Goal: Task Accomplishment & Management: Manage account settings

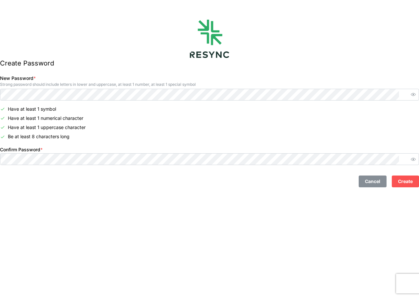
click at [150, 153] on div "Confirm Password *" at bounding box center [209, 155] width 419 height 20
click at [145, 153] on div at bounding box center [145, 153] width 0 height 0
click at [398, 177] on span "Create" at bounding box center [405, 181] width 15 height 11
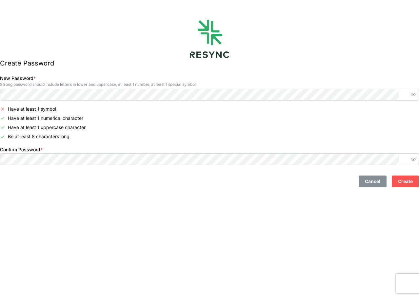
click at [399, 183] on span "Create" at bounding box center [405, 181] width 15 height 11
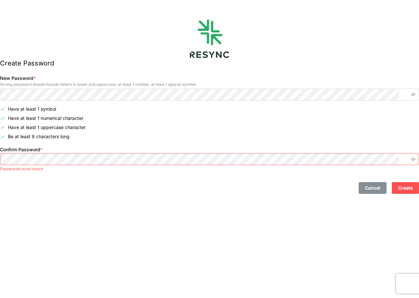
click at [398, 185] on span "Create" at bounding box center [405, 187] width 15 height 11
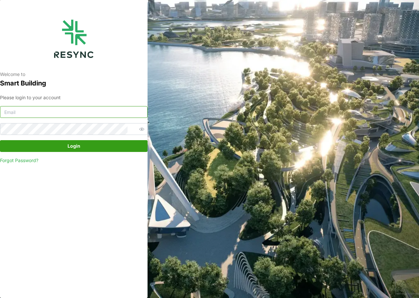
click at [62, 112] on input at bounding box center [73, 112] width 147 height 12
type input "[PERSON_NAME][EMAIL_ADDRESS][PERSON_NAME][DOMAIN_NAME]"
click at [67, 146] on span "Login" at bounding box center [73, 146] width 13 height 11
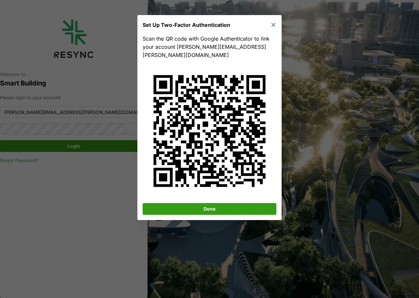
click at [233, 203] on span "Done" at bounding box center [209, 208] width 121 height 11
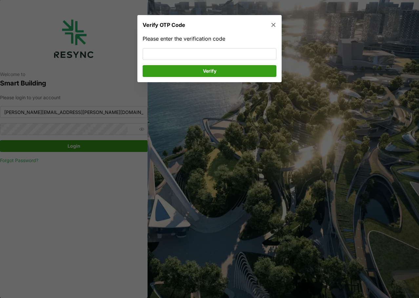
click at [277, 27] on button "button" at bounding box center [273, 24] width 9 height 9
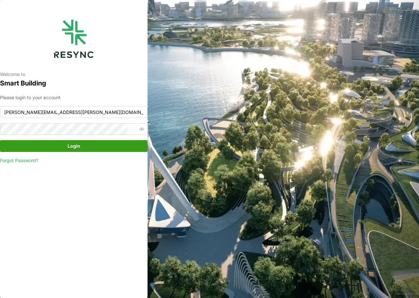
click at [67, 145] on span "Login" at bounding box center [73, 146] width 13 height 11
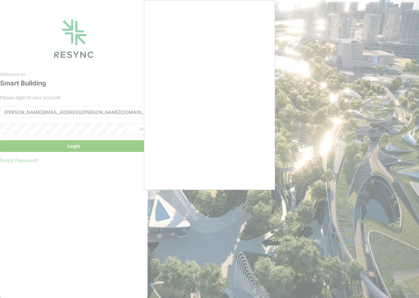
click at [68, 199] on div at bounding box center [209, 149] width 419 height 298
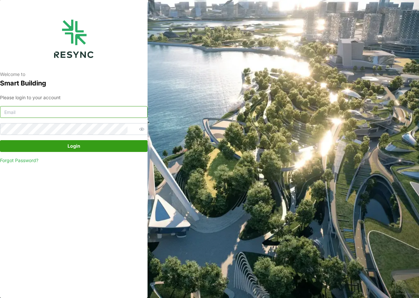
type input "[PERSON_NAME][EMAIL_ADDRESS][PERSON_NAME][DOMAIN_NAME]"
click at [80, 147] on span "Login" at bounding box center [73, 146] width 13 height 11
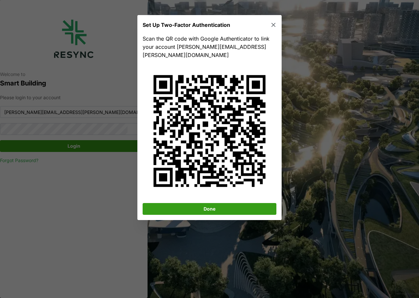
click at [220, 203] on span "Done" at bounding box center [209, 208] width 121 height 11
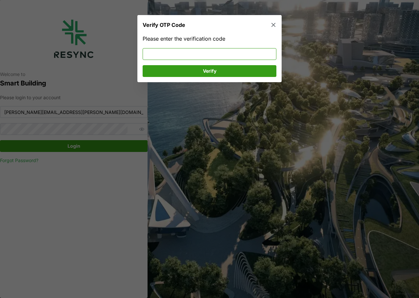
click at [220, 56] on input at bounding box center [210, 54] width 134 height 12
click at [220, 73] on span "Verify" at bounding box center [209, 70] width 121 height 11
click at [213, 49] on input "182039" at bounding box center [210, 54] width 134 height 12
type input "318885"
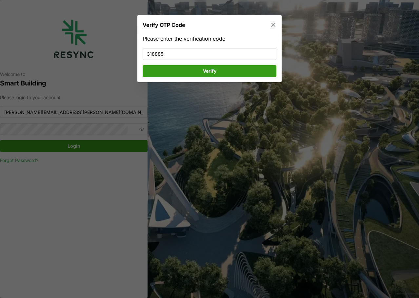
click at [221, 72] on span "Verify" at bounding box center [209, 70] width 121 height 11
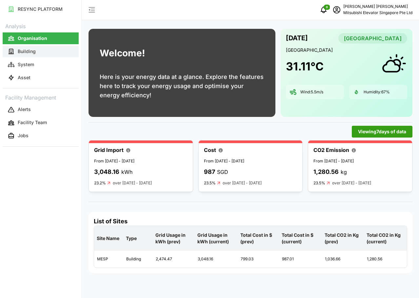
click at [17, 51] on button "Building" at bounding box center [41, 52] width 76 height 12
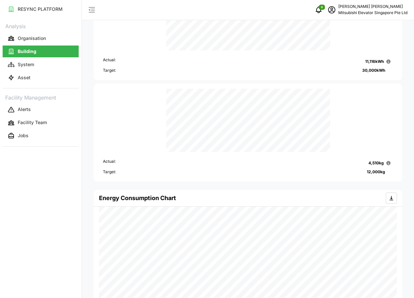
scroll to position [229, 0]
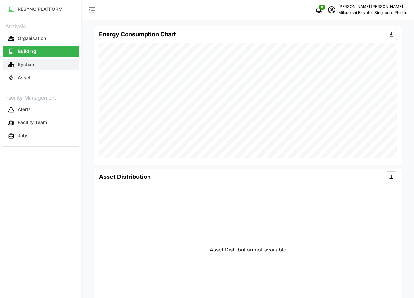
click at [20, 63] on p "System" at bounding box center [26, 64] width 16 height 7
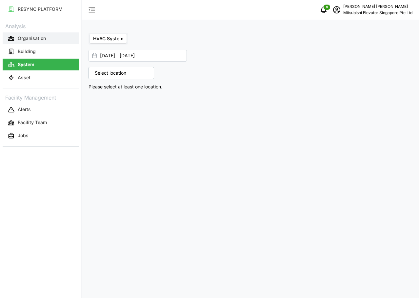
click at [36, 37] on p "Organisation" at bounding box center [32, 38] width 28 height 7
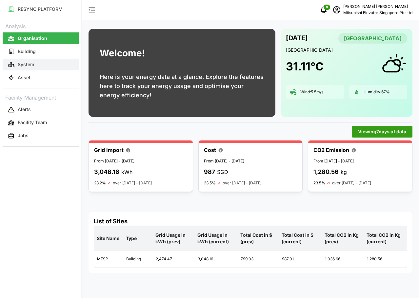
click at [27, 63] on p "System" at bounding box center [26, 64] width 16 height 7
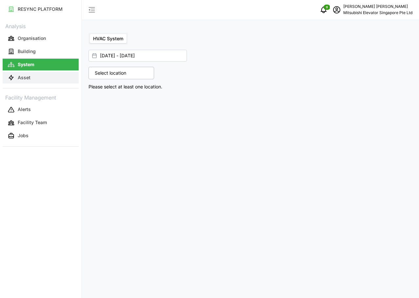
click at [29, 74] on p "Asset" at bounding box center [24, 77] width 13 height 7
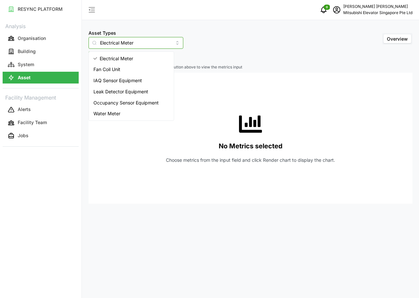
click at [152, 42] on input "Electrical Meter" at bounding box center [135, 43] width 95 height 12
click at [123, 81] on span "IAQ Sensor Equipment" at bounding box center [117, 80] width 48 height 7
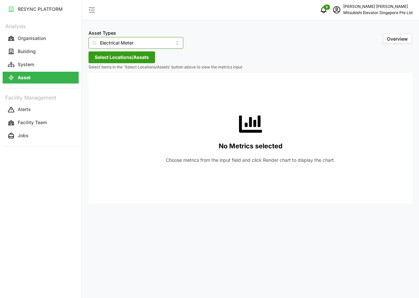
type input "IAQ Sensor Equipment"
click at [132, 55] on span "Select Locations/Assets" at bounding box center [122, 57] width 54 height 11
click at [96, 87] on icon at bounding box center [96, 86] width 5 height 5
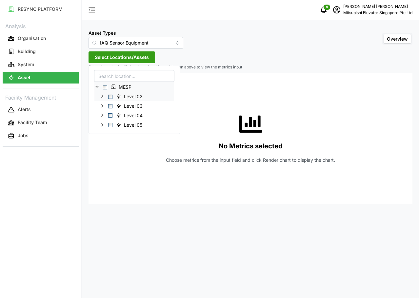
click at [109, 97] on span "Select Level 02" at bounding box center [110, 97] width 4 height 4
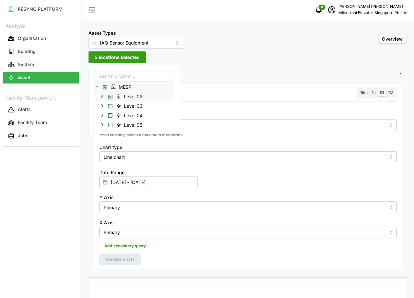
click at [102, 97] on polyline at bounding box center [102, 96] width 1 height 3
click at [115, 115] on span "Select IAQ 2-2" at bounding box center [115, 115] width 4 height 4
click at [116, 124] on span "Select IAQ 2-3" at bounding box center [115, 125] width 4 height 4
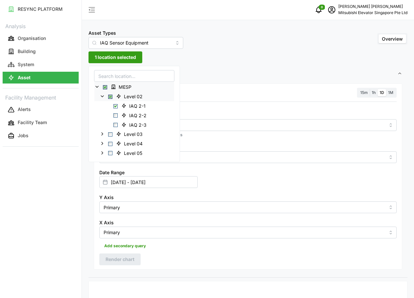
click at [226, 68] on span "Settings" at bounding box center [245, 74] width 303 height 16
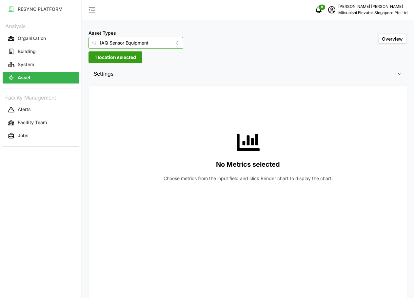
click at [163, 47] on input "IAQ Sensor Equipment" at bounding box center [135, 43] width 95 height 12
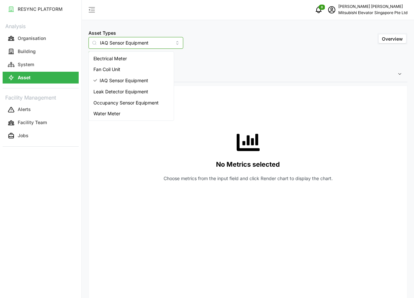
click at [163, 47] on input "IAQ Sensor Equipment" at bounding box center [135, 43] width 95 height 12
click at [225, 64] on div "Asset Types IAQ Sensor Equipment Overview 1 location selected Settings Resoluti…" at bounding box center [248, 233] width 332 height 467
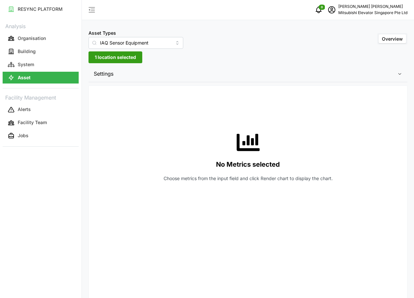
click at [130, 59] on span "1 location selected" at bounding box center [115, 57] width 41 height 11
click at [251, 68] on span "Settings" at bounding box center [245, 74] width 303 height 16
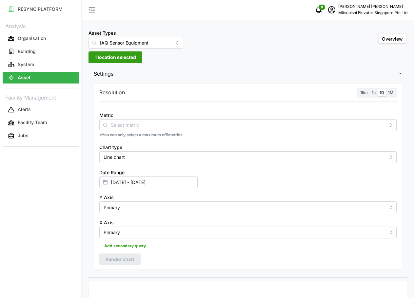
click at [361, 90] on label "15m" at bounding box center [363, 93] width 11 height 8
click at [358, 89] on input "15m" at bounding box center [358, 89] width 0 height 0
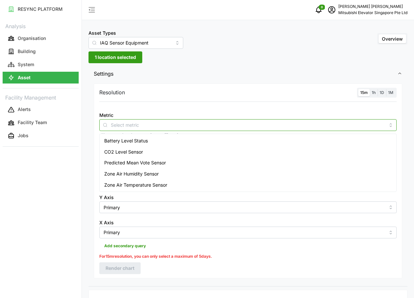
click at [172, 127] on input "Metric" at bounding box center [248, 124] width 274 height 7
click at [173, 184] on div "Zone Air Temperature Sensor" at bounding box center [248, 185] width 294 height 11
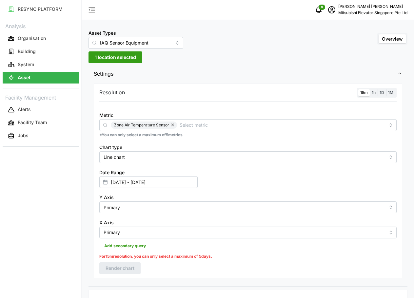
click at [334, 105] on div at bounding box center [248, 105] width 302 height 5
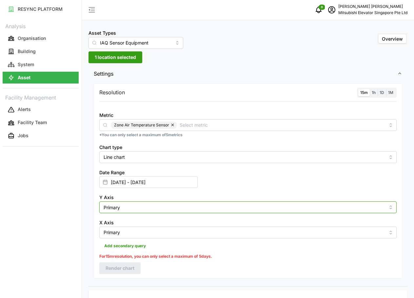
click at [154, 205] on input "Primary" at bounding box center [247, 207] width 297 height 12
click at [152, 205] on input "Primary" at bounding box center [247, 207] width 297 height 12
click at [172, 208] on input "Primary" at bounding box center [247, 207] width 297 height 12
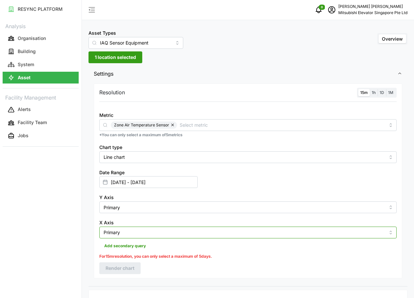
click at [187, 230] on input "Primary" at bounding box center [247, 233] width 297 height 12
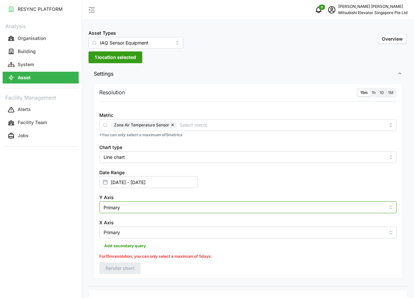
click at [190, 209] on input "Primary" at bounding box center [247, 207] width 297 height 12
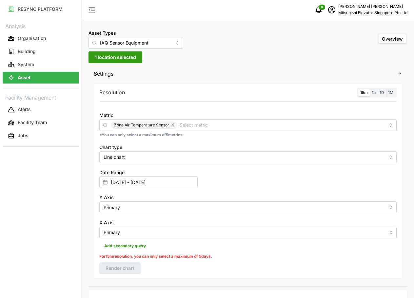
click at [375, 92] on label "1h" at bounding box center [374, 93] width 8 height 8
click at [370, 89] on input "1h" at bounding box center [370, 89] width 0 height 0
click at [384, 92] on label "1D" at bounding box center [381, 93] width 9 height 8
click at [377, 89] on input "1D" at bounding box center [377, 89] width 0 height 0
click at [119, 259] on span "Render chart" at bounding box center [119, 259] width 29 height 11
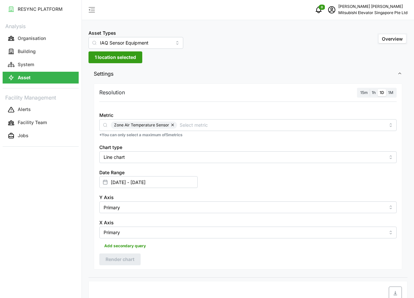
scroll to position [164, 0]
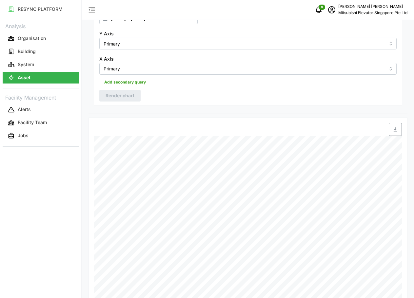
click at [398, 130] on span "button" at bounding box center [395, 129] width 12 height 12
click at [26, 37] on p "Organisation" at bounding box center [32, 38] width 28 height 7
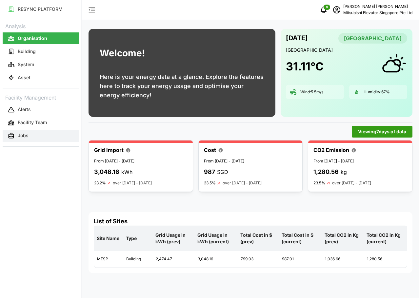
click at [30, 139] on button "Jobs" at bounding box center [41, 136] width 76 height 12
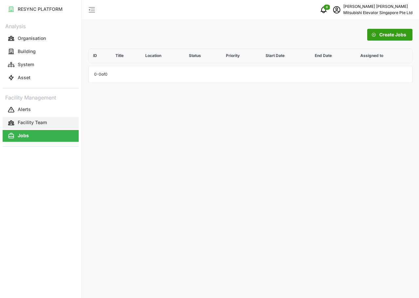
click at [39, 122] on p "Facility Team" at bounding box center [32, 122] width 29 height 7
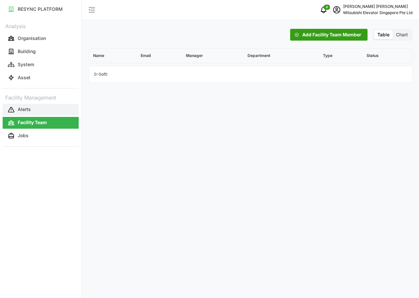
click at [34, 113] on button "Alerts" at bounding box center [41, 110] width 76 height 12
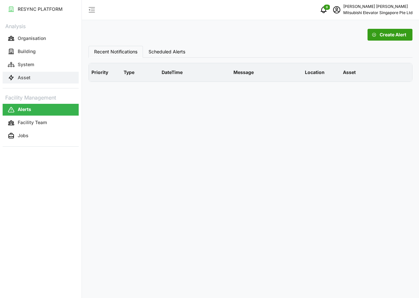
click at [34, 79] on button "Asset" at bounding box center [41, 78] width 76 height 12
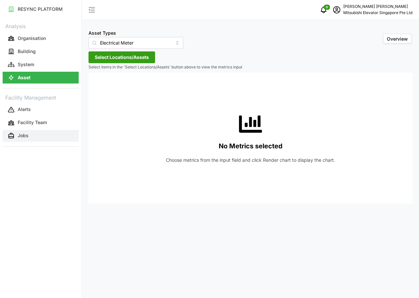
click at [31, 138] on button "Jobs" at bounding box center [41, 136] width 76 height 12
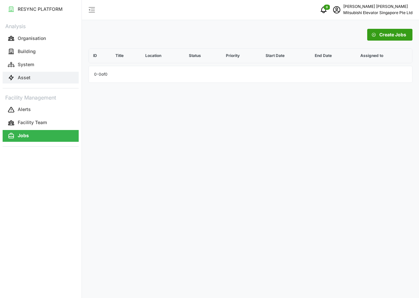
click at [56, 81] on button "Asset" at bounding box center [41, 78] width 76 height 12
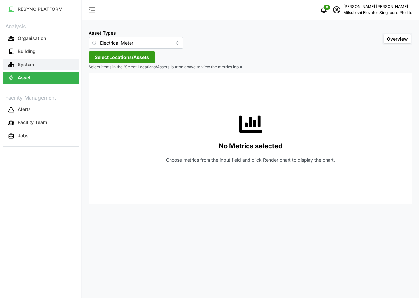
click at [44, 64] on button "System" at bounding box center [41, 65] width 76 height 12
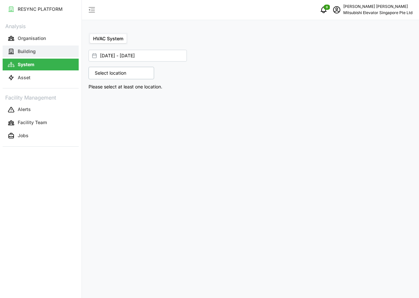
click at [39, 52] on button "Building" at bounding box center [41, 52] width 76 height 12
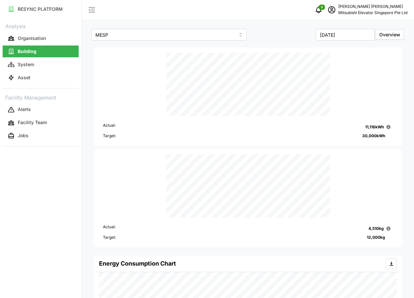
click at [389, 40] on div "Overview" at bounding box center [389, 35] width 30 height 12
click at [390, 37] on label "Overview" at bounding box center [390, 34] width 28 height 9
click at [376, 30] on input "Overview" at bounding box center [376, 30] width 0 height 0
click at [391, 29] on div "Overview" at bounding box center [389, 35] width 30 height 12
click at [390, 33] on span "Overview" at bounding box center [389, 35] width 21 height 6
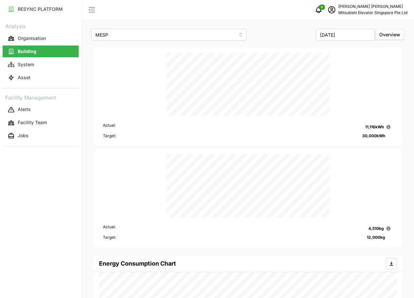
click at [376, 30] on input "Overview" at bounding box center [376, 30] width 0 height 0
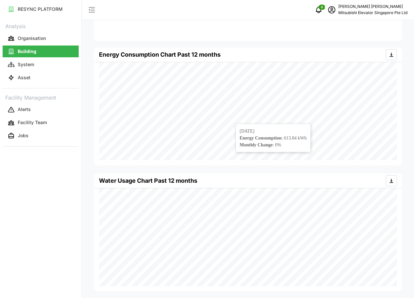
scroll to position [234, 0]
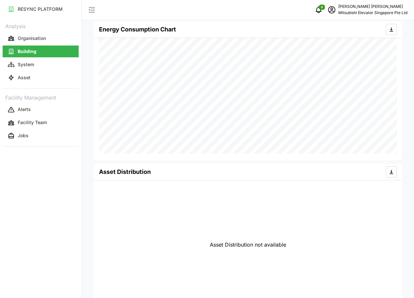
click at [374, 228] on div "Asset Distribution not available" at bounding box center [248, 245] width 298 height 129
